Goal: Check status: Check status

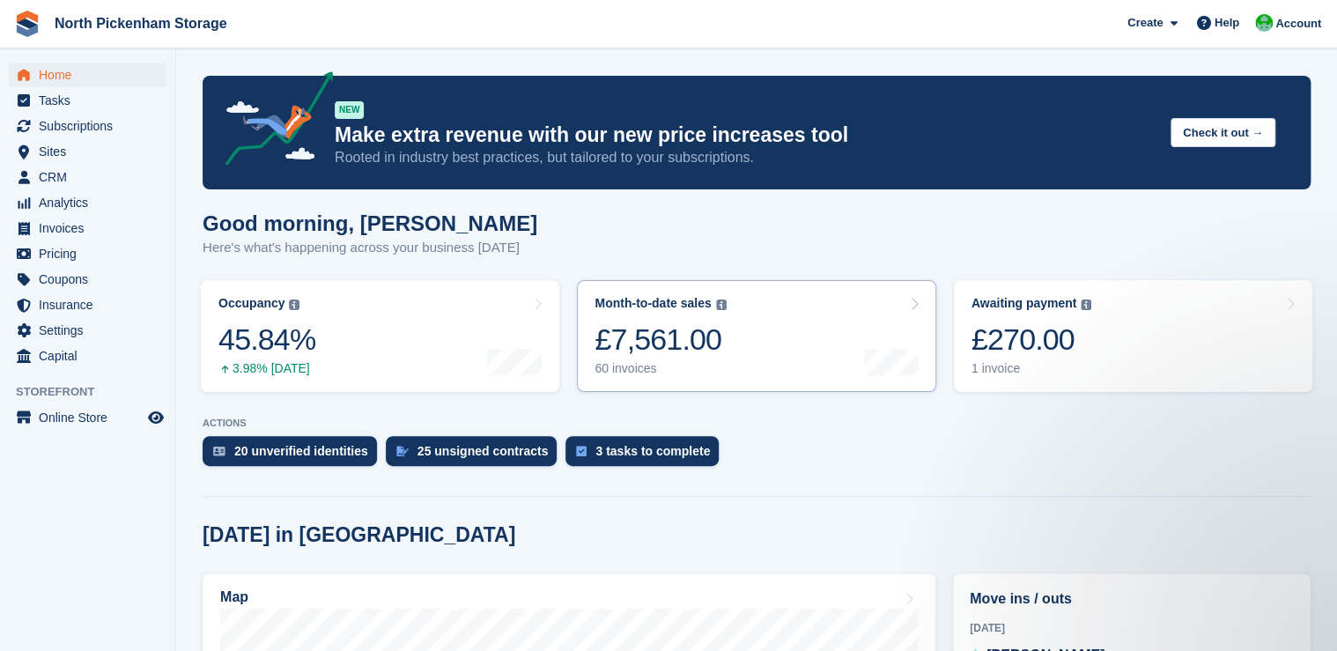
click at [640, 358] on div "£7,561.00" at bounding box center [659, 339] width 131 height 36
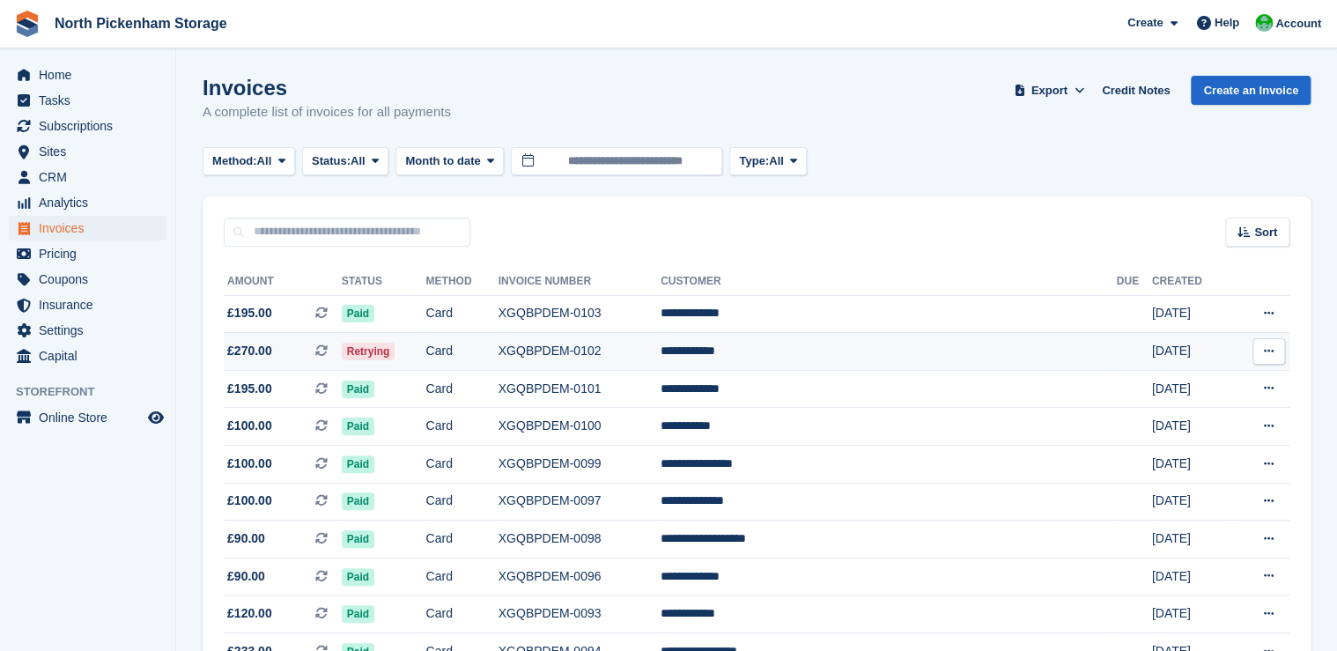
click at [307, 358] on span "£270.00 This is a recurring subscription invoice." at bounding box center [283, 351] width 118 height 18
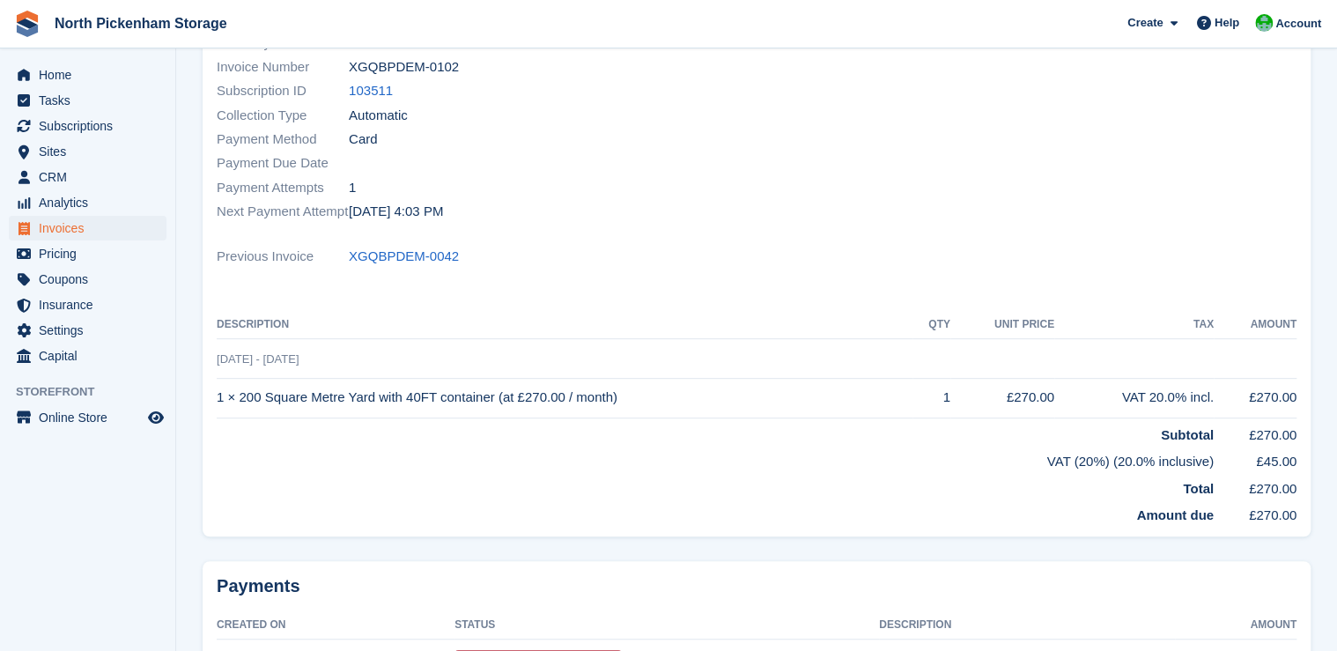
scroll to position [92, 0]
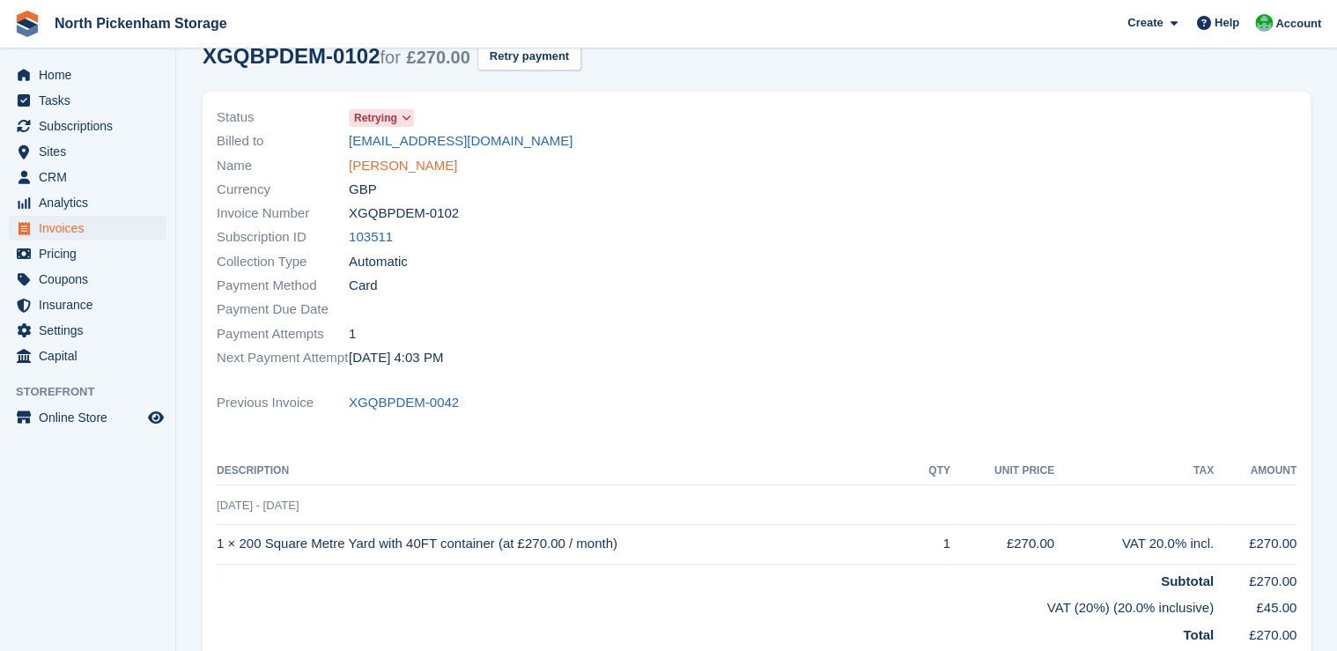
click at [387, 169] on link "[PERSON_NAME]" at bounding box center [403, 166] width 108 height 20
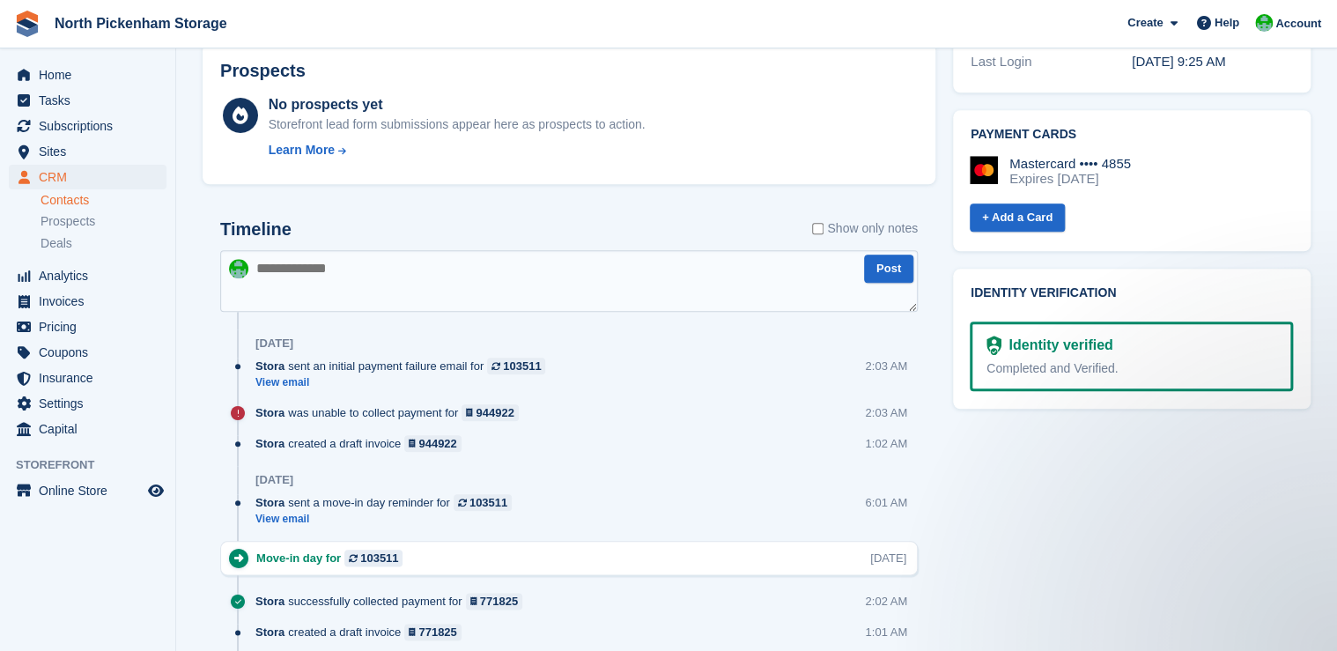
scroll to position [753, 0]
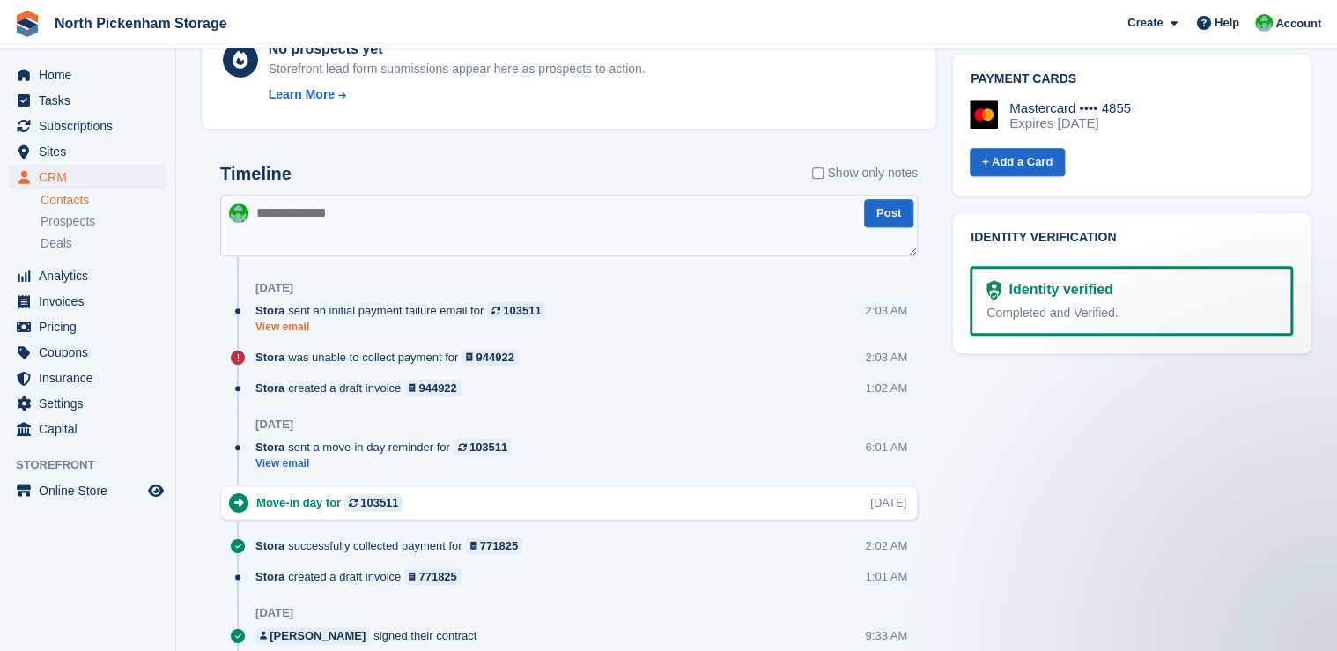
click at [284, 328] on link "View email" at bounding box center [404, 327] width 299 height 15
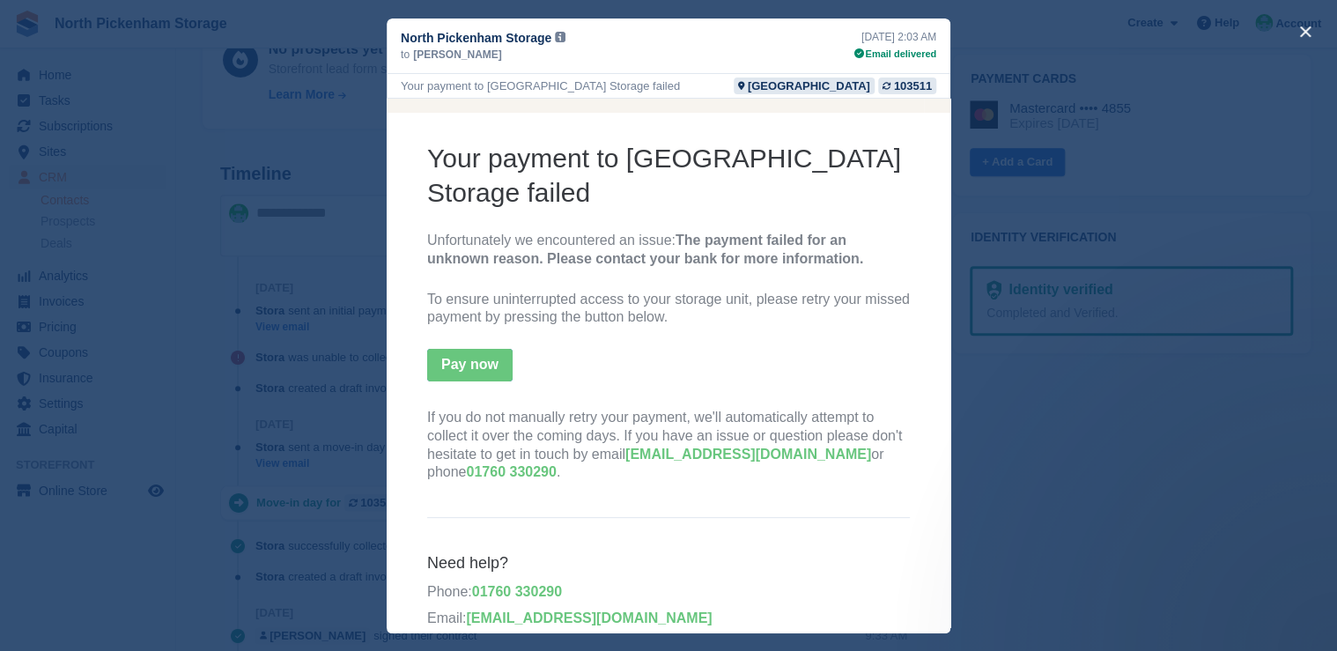
scroll to position [134, 0]
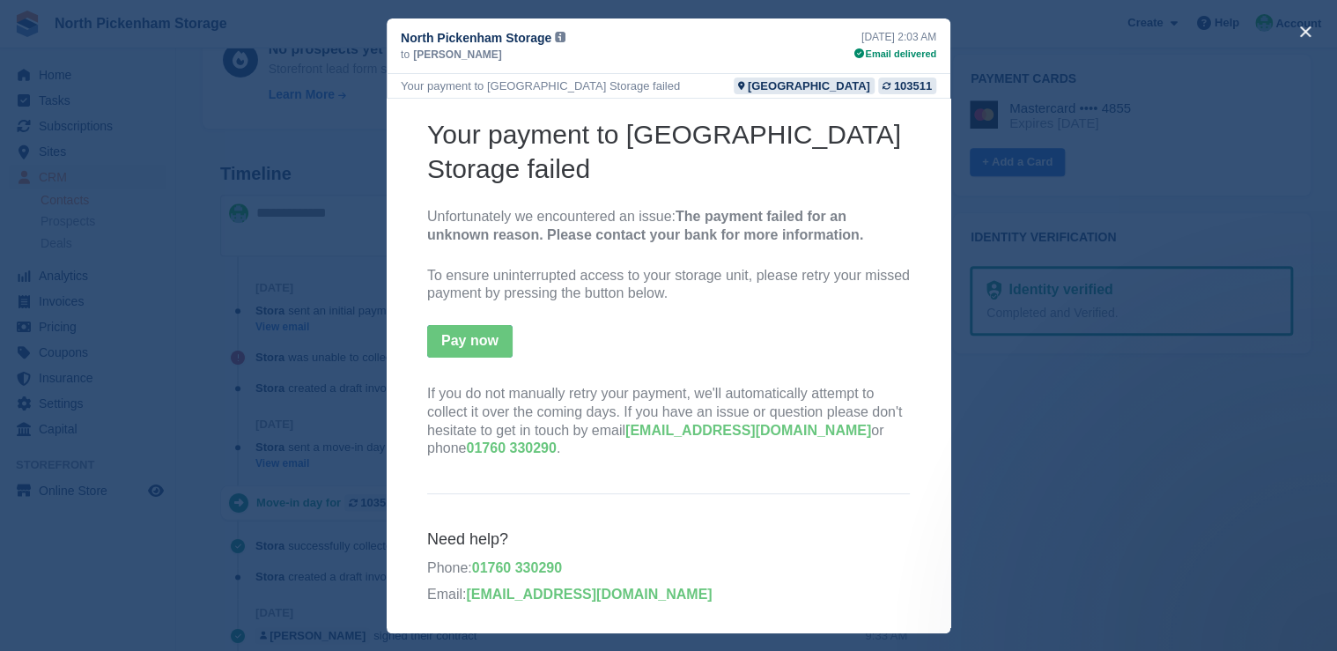
drag, startPoint x: 860, startPoint y: 431, endPoint x: 624, endPoint y: 435, distance: 236.0
click at [625, 435] on link "[EMAIL_ADDRESS][DOMAIN_NAME]" at bounding box center [748, 429] width 246 height 15
drag, startPoint x: 624, startPoint y: 435, endPoint x: 653, endPoint y: 434, distance: 28.2
copy link "[EMAIL_ADDRESS][DOMAIN_NAME]"
click at [1303, 28] on button "close" at bounding box center [1305, 32] width 28 height 28
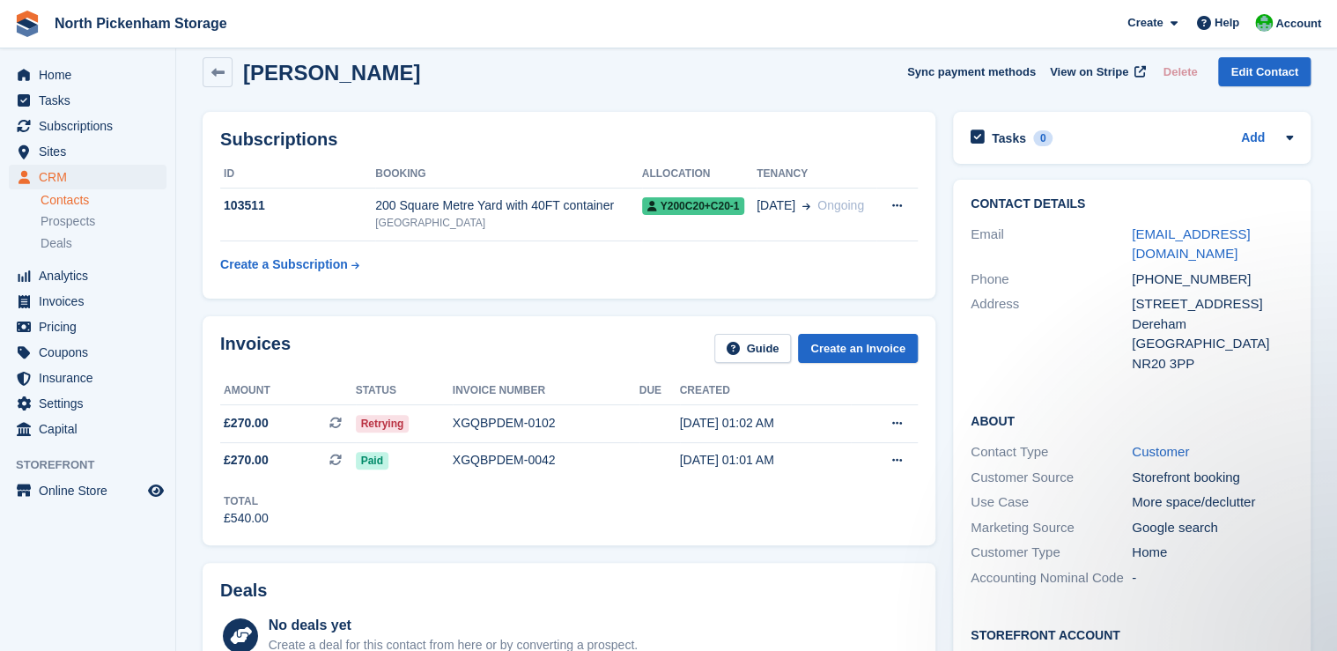
scroll to position [0, 0]
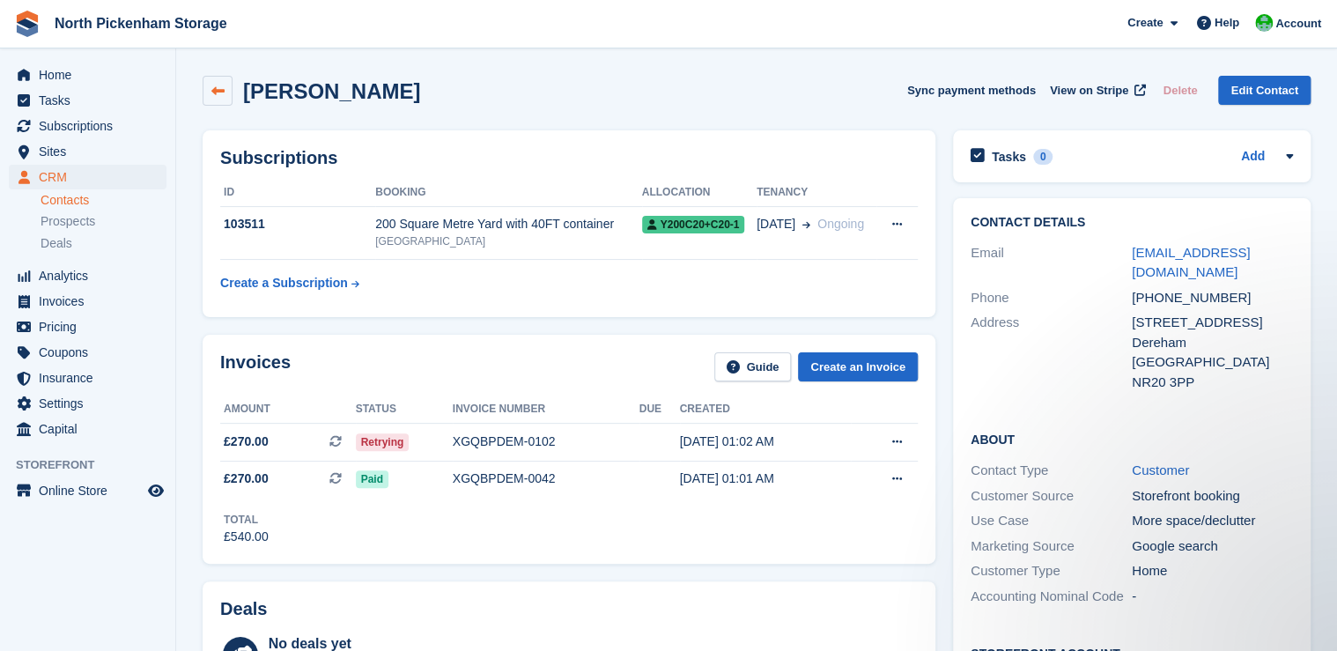
click at [219, 95] on icon at bounding box center [217, 91] width 13 height 13
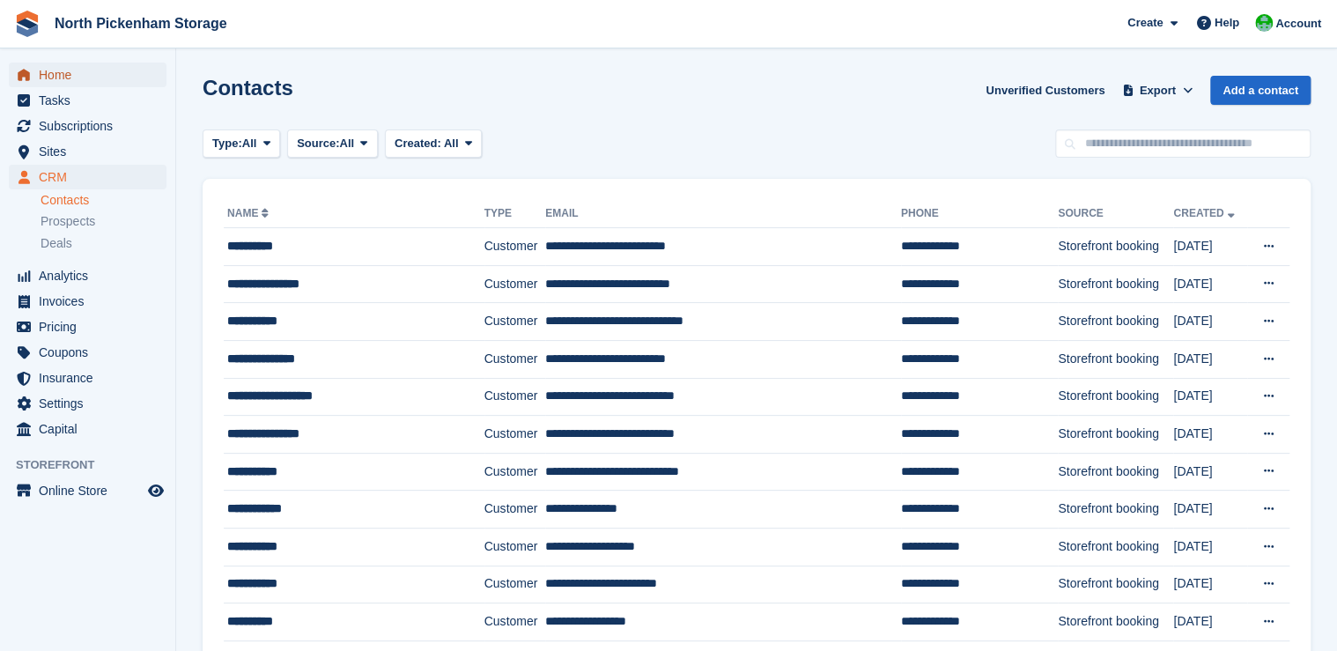
click at [60, 77] on span "Home" at bounding box center [92, 75] width 106 height 25
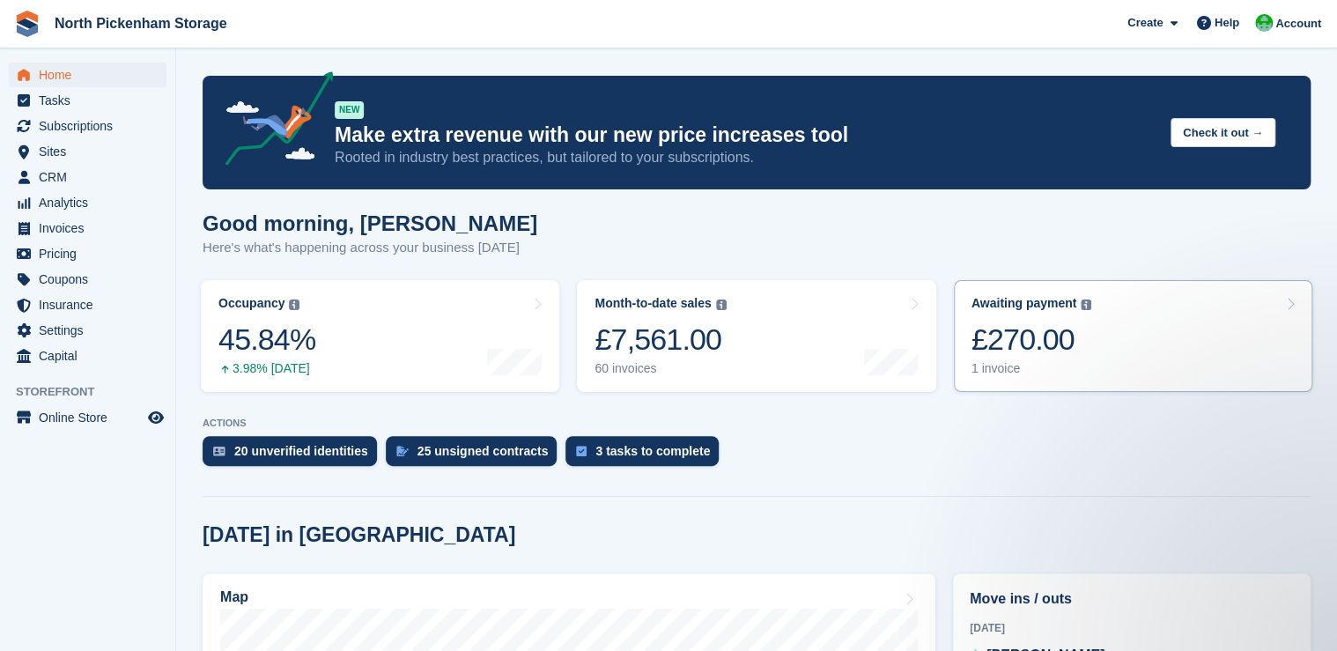
click at [1043, 353] on div "£270.00" at bounding box center [1031, 339] width 121 height 36
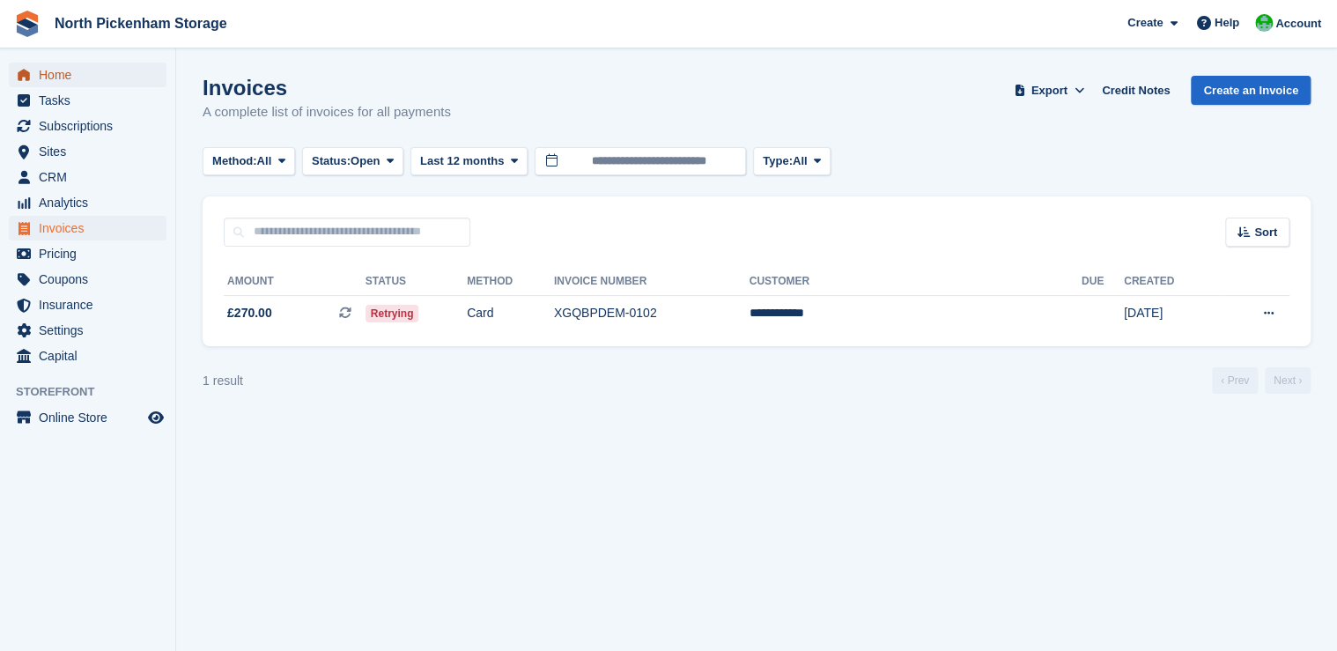
click at [78, 70] on span "Home" at bounding box center [92, 75] width 106 height 25
